Goal: Task Accomplishment & Management: Use online tool/utility

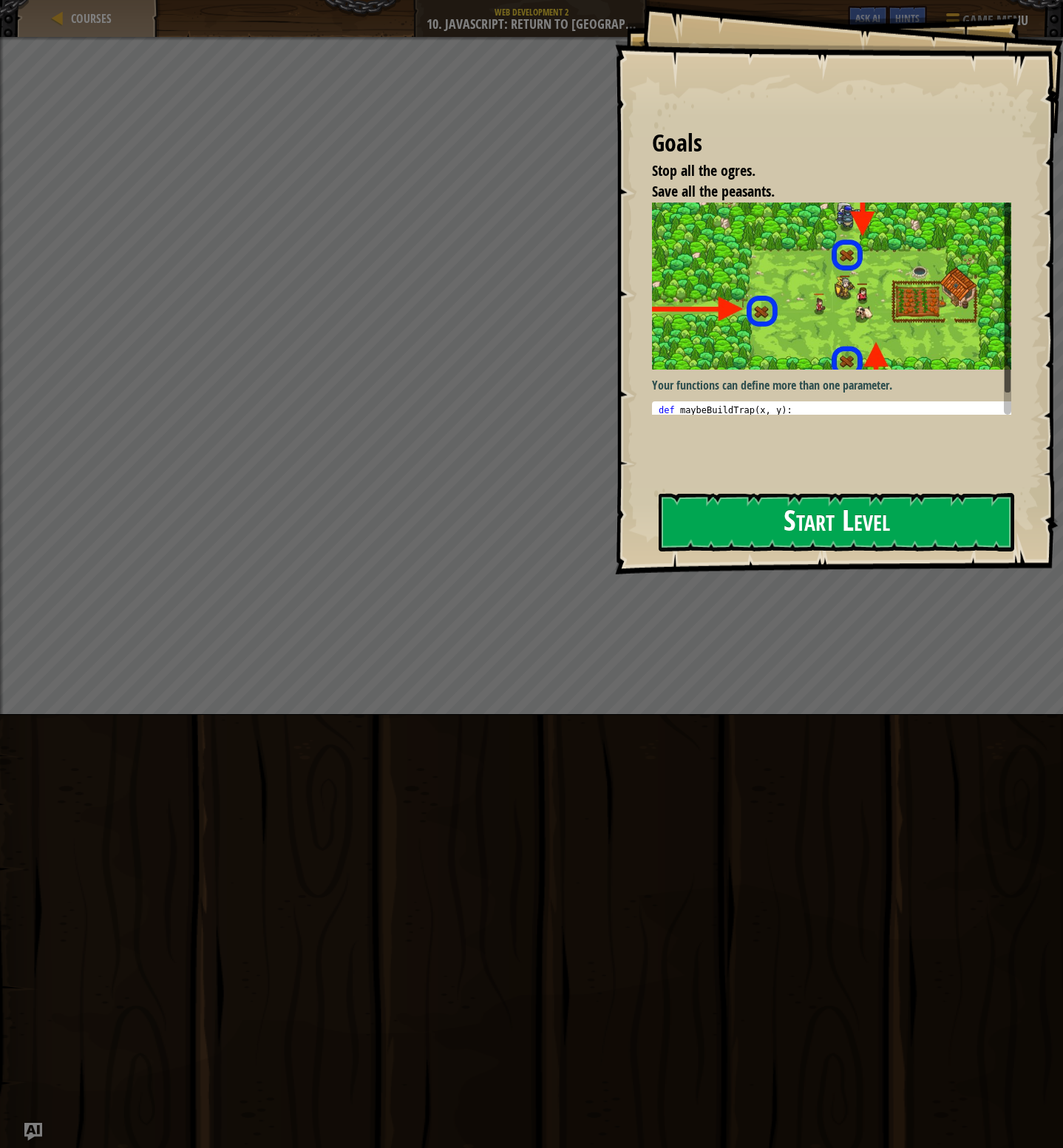
click at [758, 533] on button "Start Level" at bounding box center [837, 522] width 356 height 58
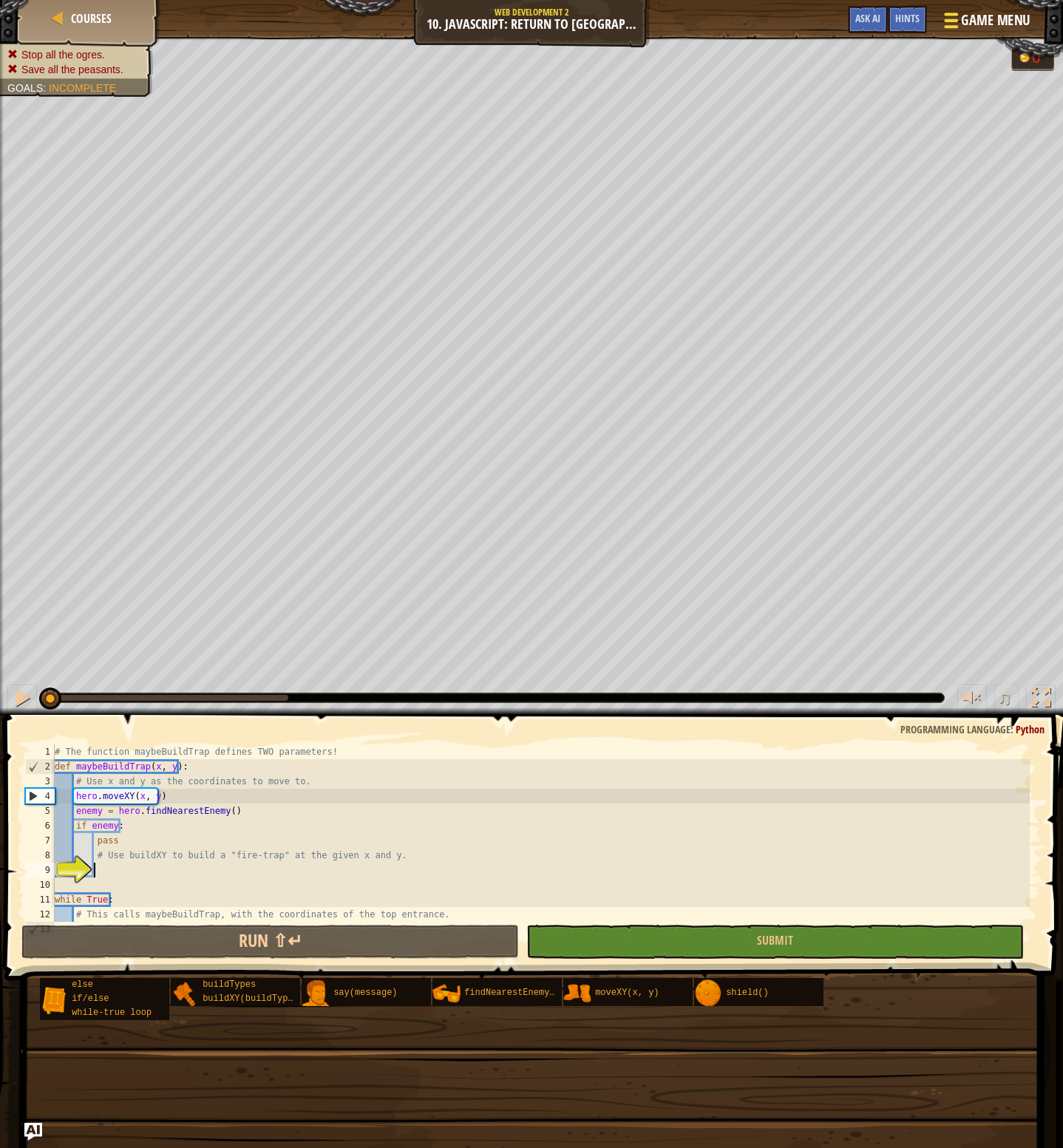
click at [971, 18] on span "Game Menu" at bounding box center [996, 20] width 69 height 20
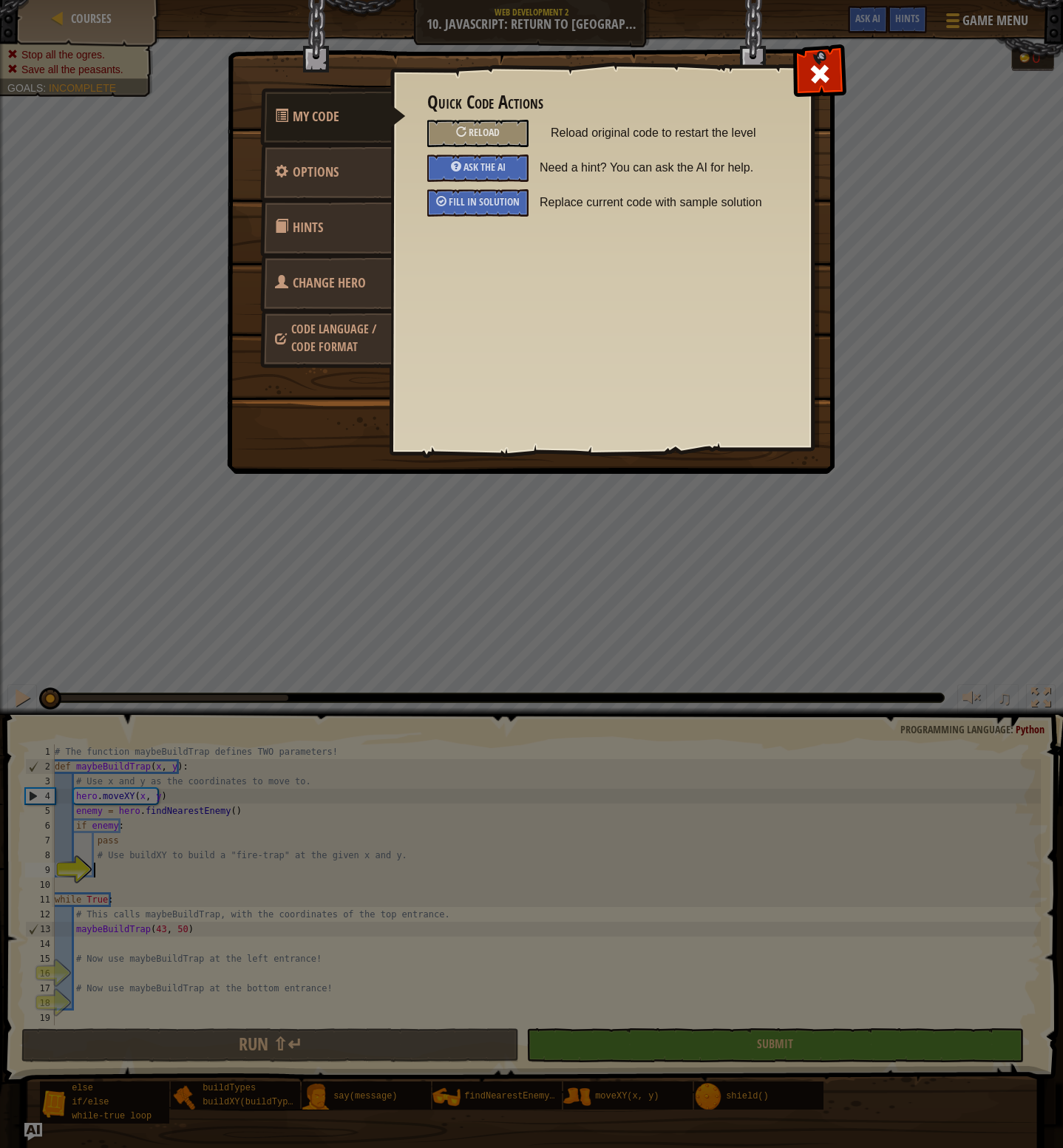
click at [489, 227] on div "Quick Code Actions Reload Reload original code to restart the level Ask the AI …" at bounding box center [601, 234] width 422 height 366
click at [490, 208] on span "Fill in solution" at bounding box center [484, 201] width 71 height 14
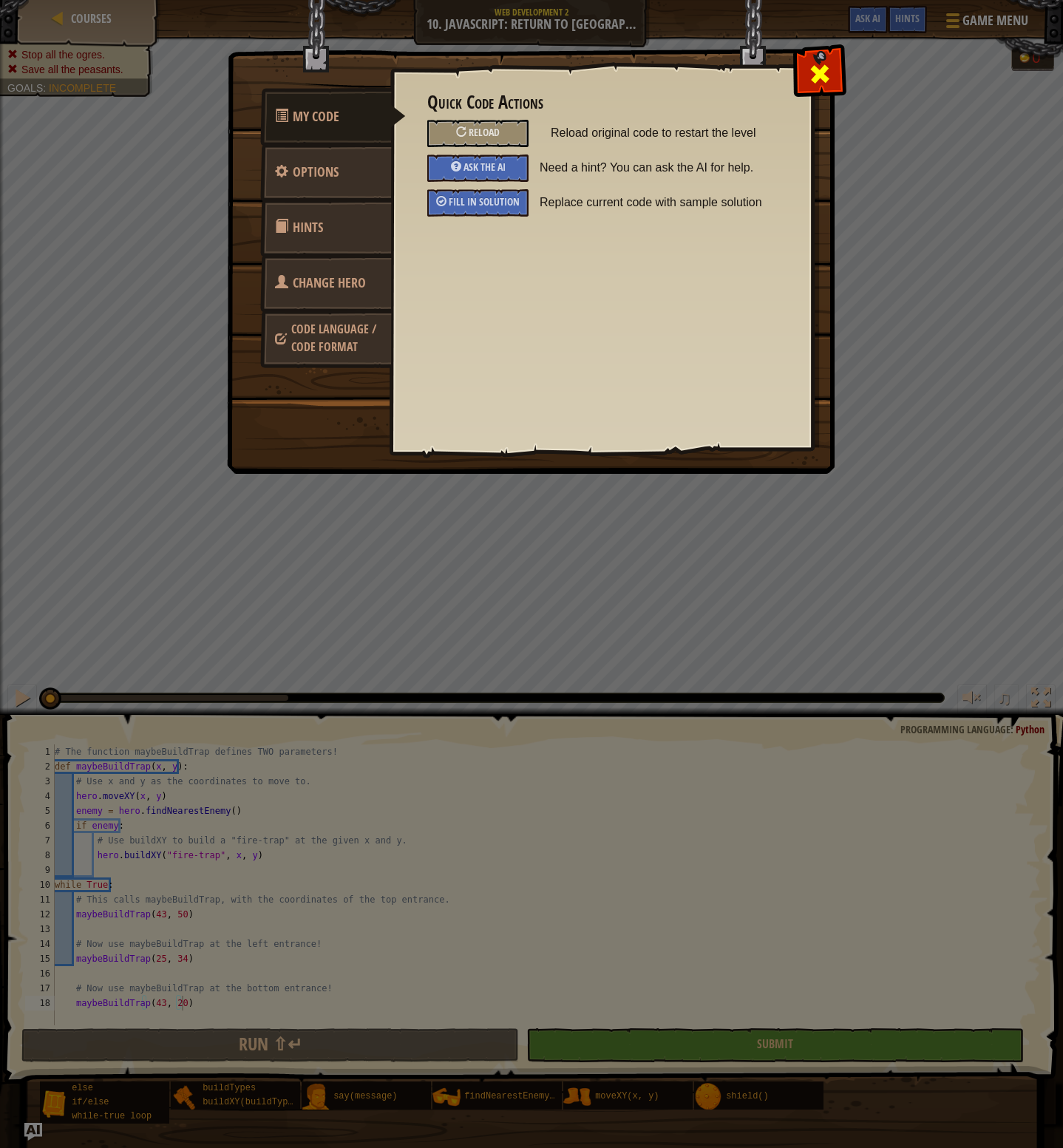
click at [819, 74] on span at bounding box center [820, 74] width 24 height 24
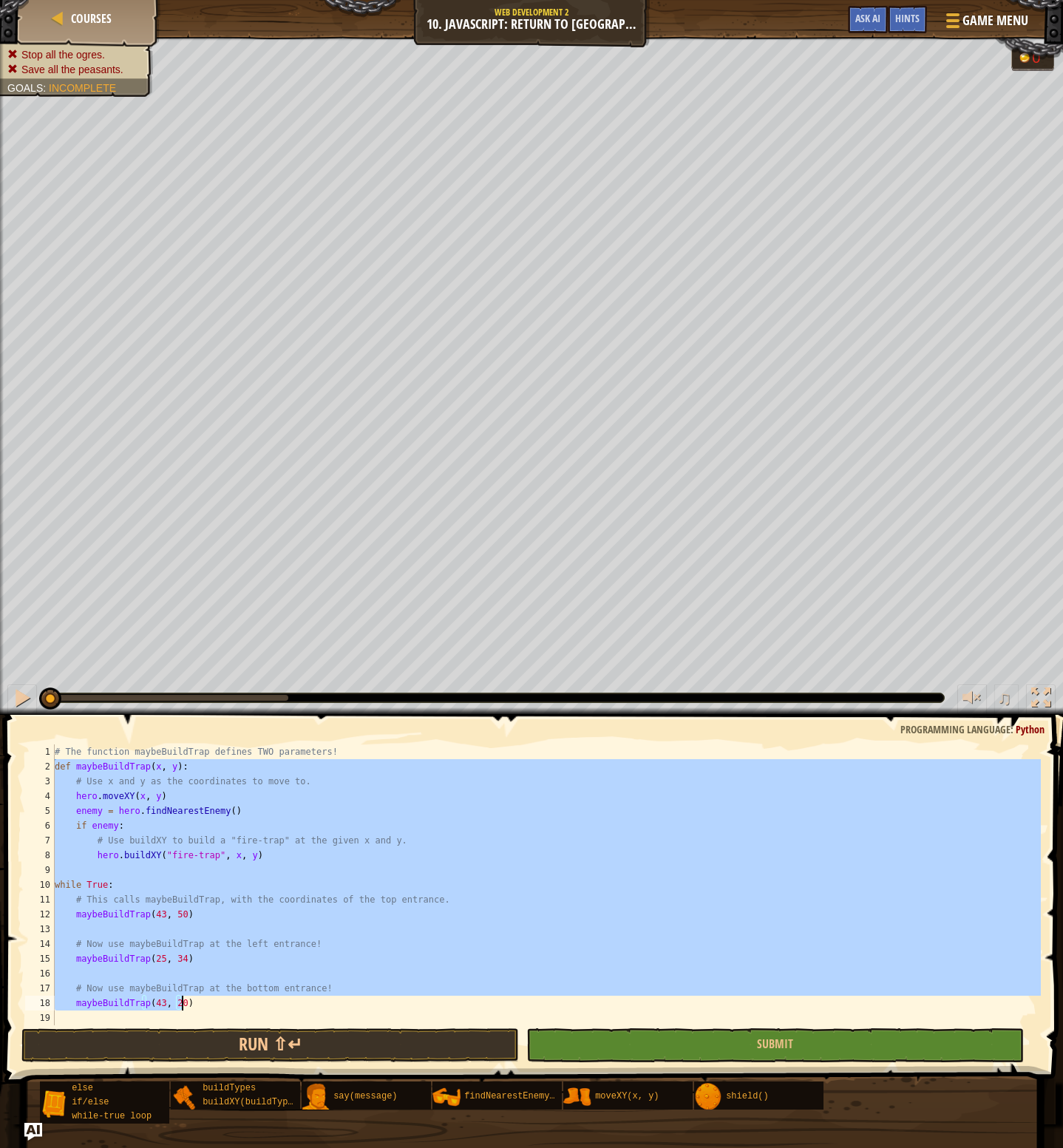
drag, startPoint x: 57, startPoint y: 771, endPoint x: 210, endPoint y: 999, distance: 274.6
click at [210, 999] on div "# The function maybeBuildTrap defines TWO parameters! def maybeBuildTrap ( x , …" at bounding box center [546, 899] width 989 height 311
type textarea "# Now use maybeBuildTrap at the bottom entrance! maybeBuildTrap(43, 20)"
